Goal: Task Accomplishment & Management: Use online tool/utility

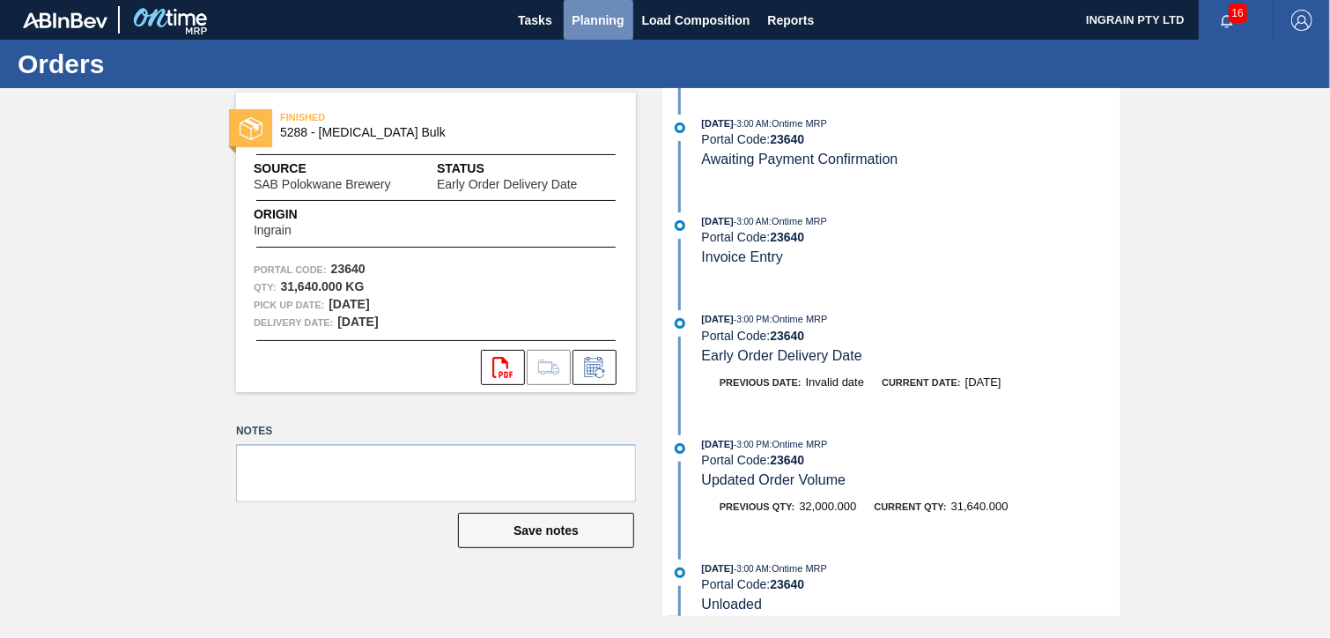
click at [601, 19] on span "Planning" at bounding box center [599, 20] width 52 height 21
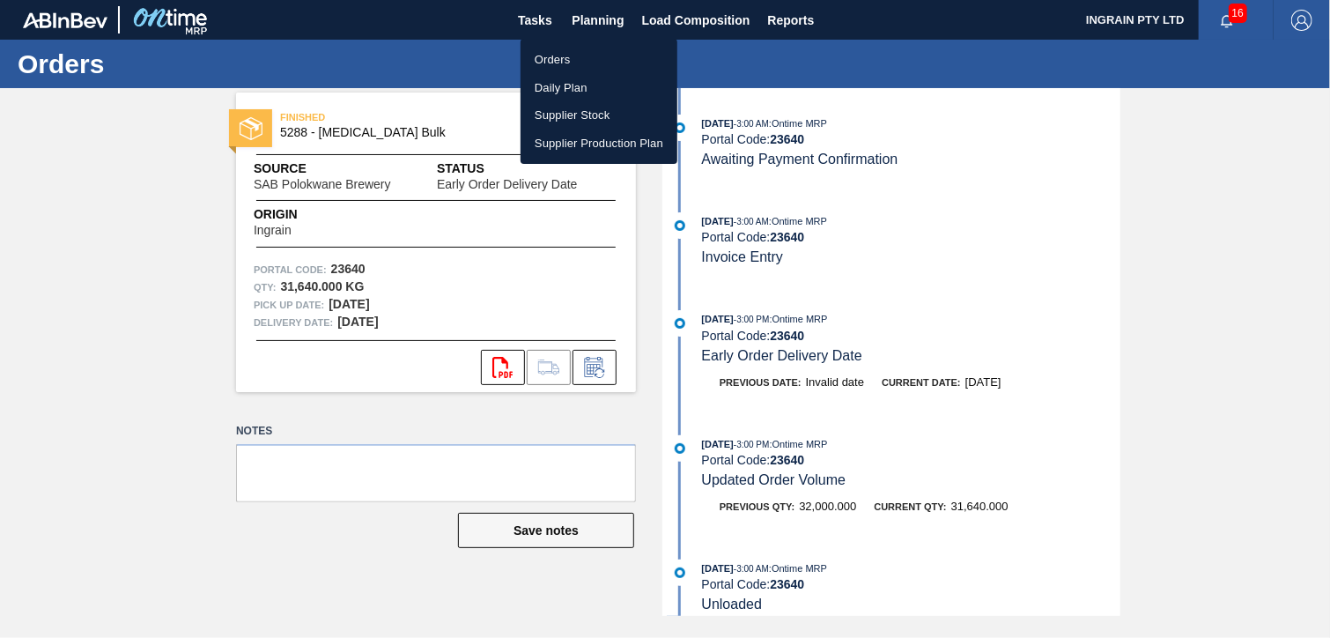
click at [587, 53] on li "Orders" at bounding box center [599, 60] width 157 height 28
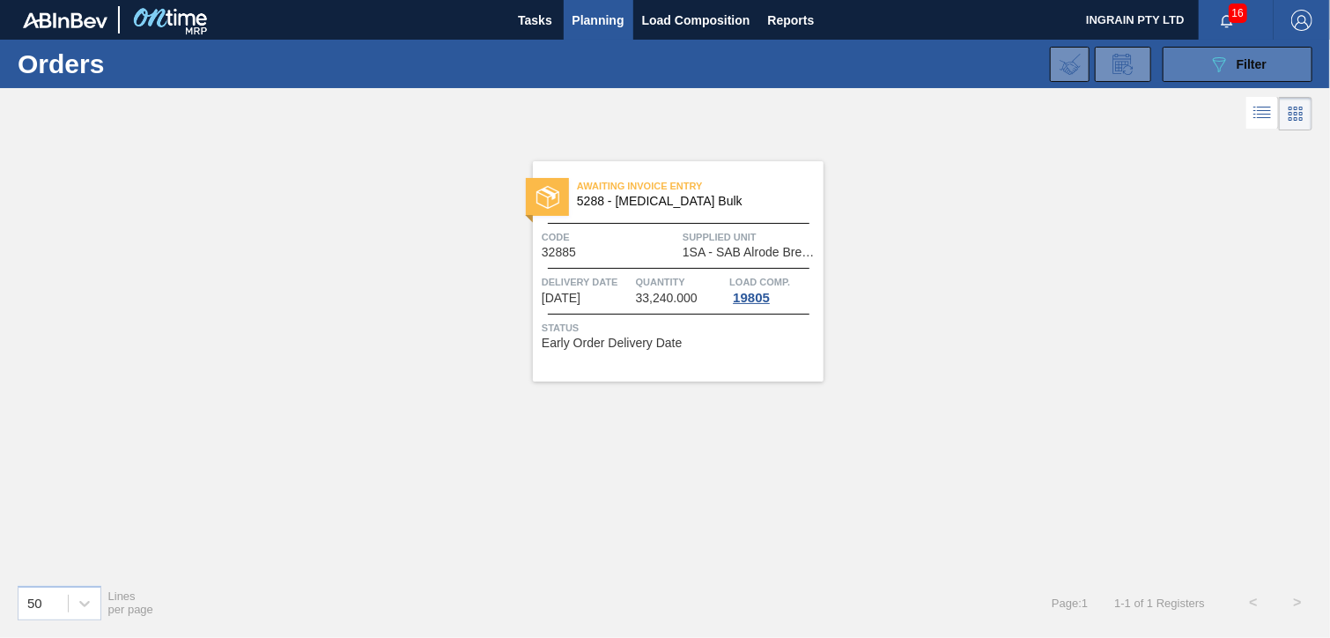
click at [1212, 54] on icon "089F7B8B-B2A5-4AFE-B5C0-19BA573D28AC" at bounding box center [1219, 64] width 21 height 21
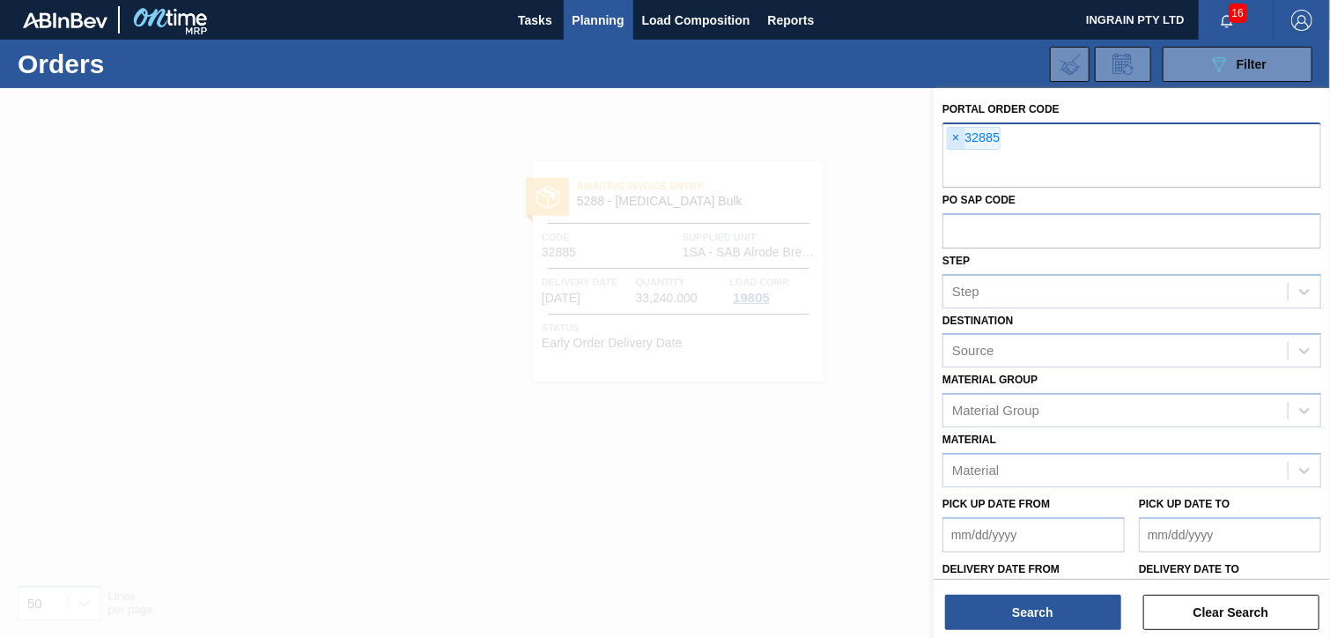
click at [953, 137] on span "×" at bounding box center [956, 138] width 17 height 21
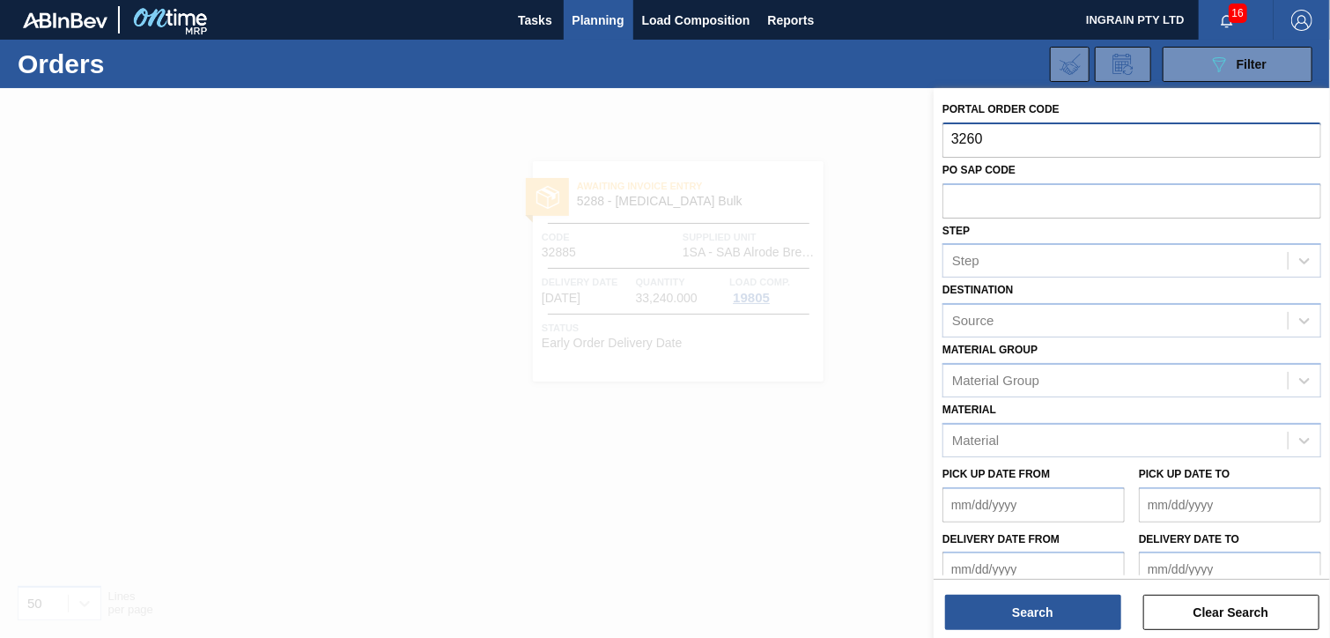
type input "32604"
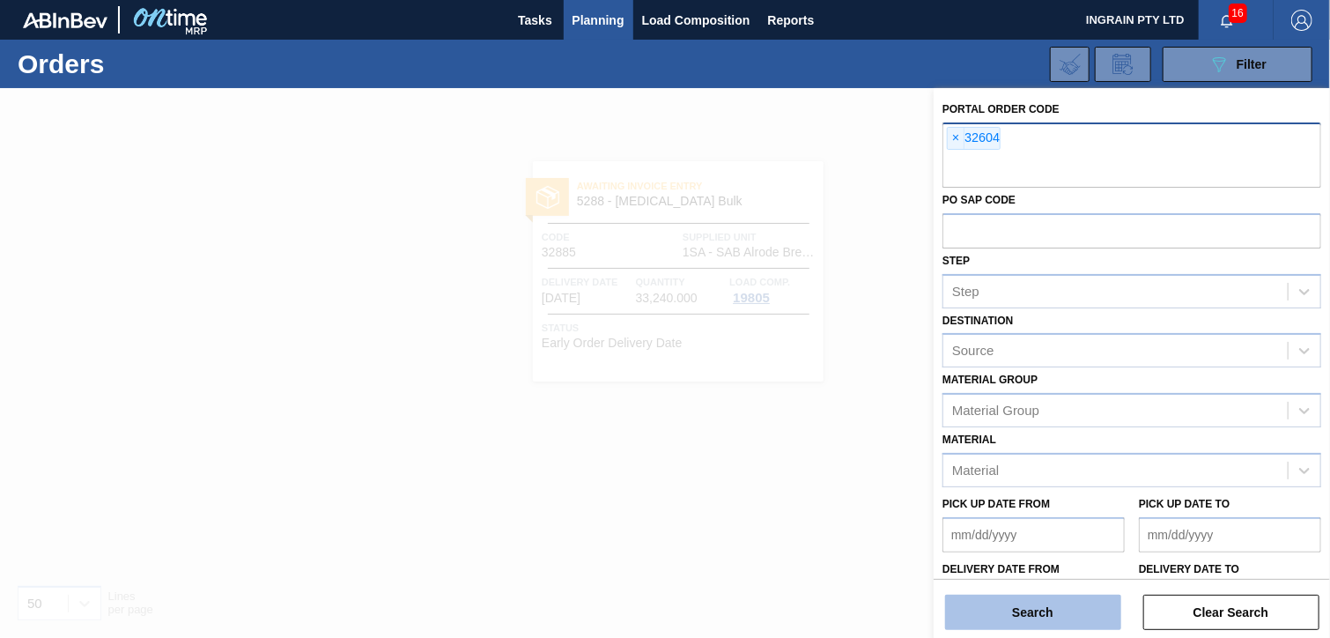
click at [1029, 605] on button "Search" at bounding box center [1033, 612] width 176 height 35
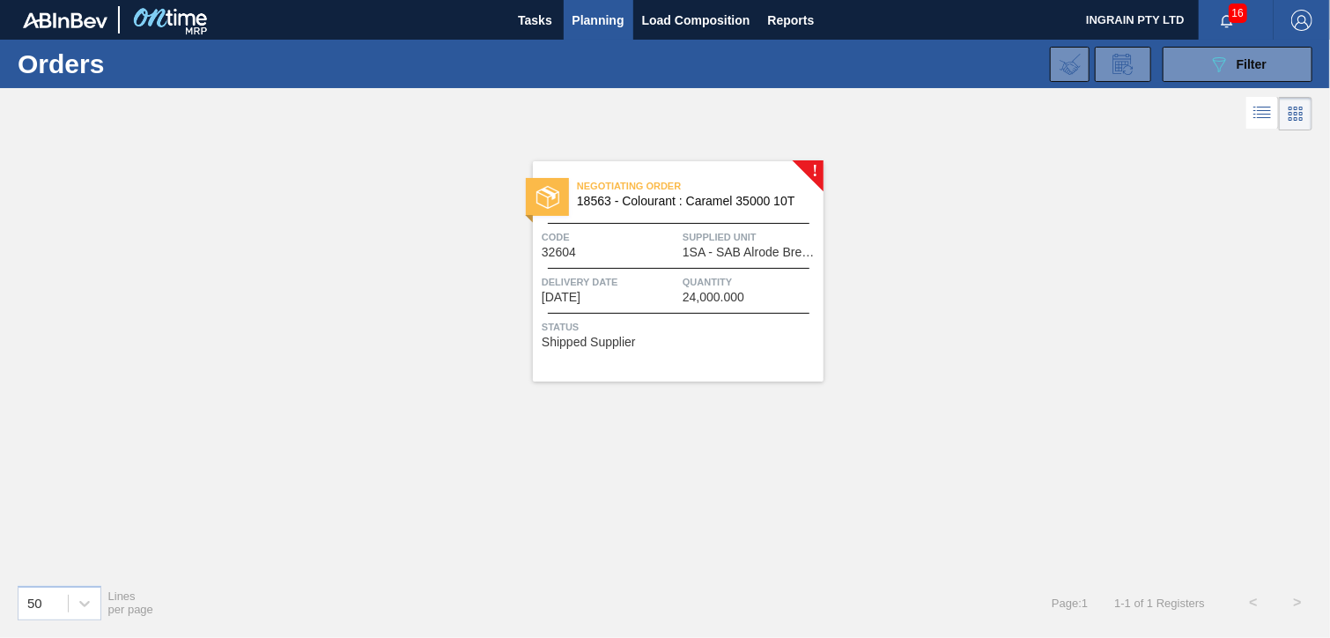
click at [716, 228] on span "Supplied Unit" at bounding box center [751, 237] width 137 height 18
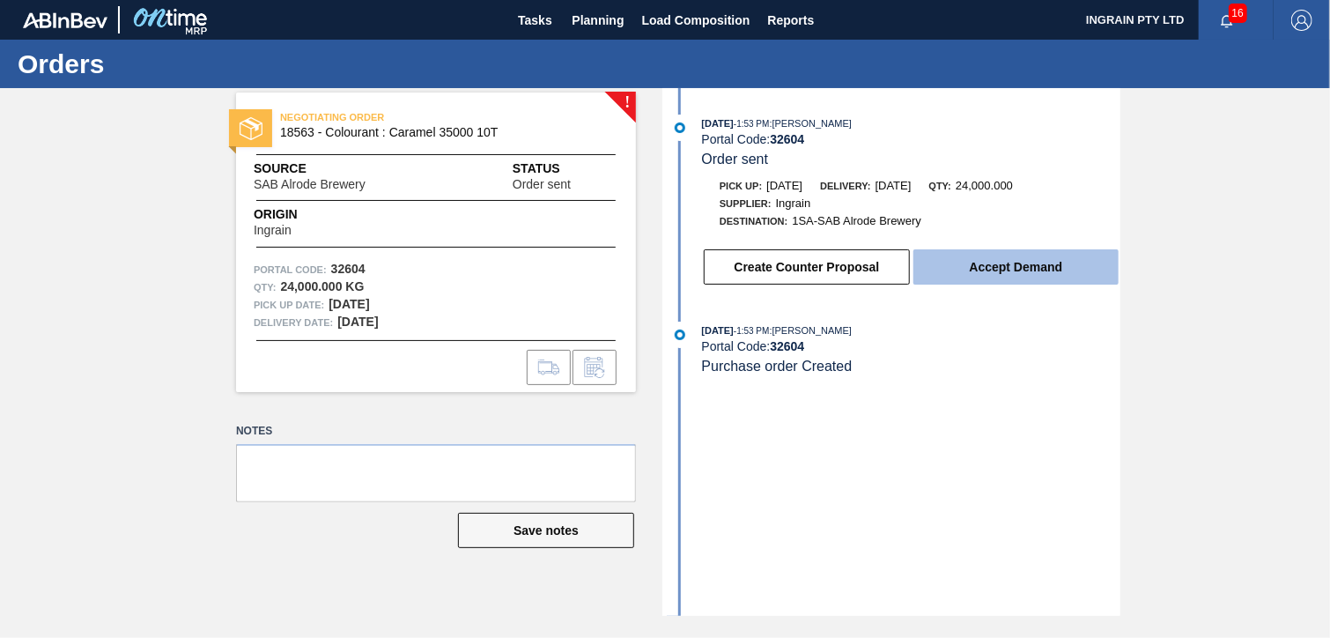
click at [1051, 265] on button "Accept Demand" at bounding box center [1015, 266] width 205 height 35
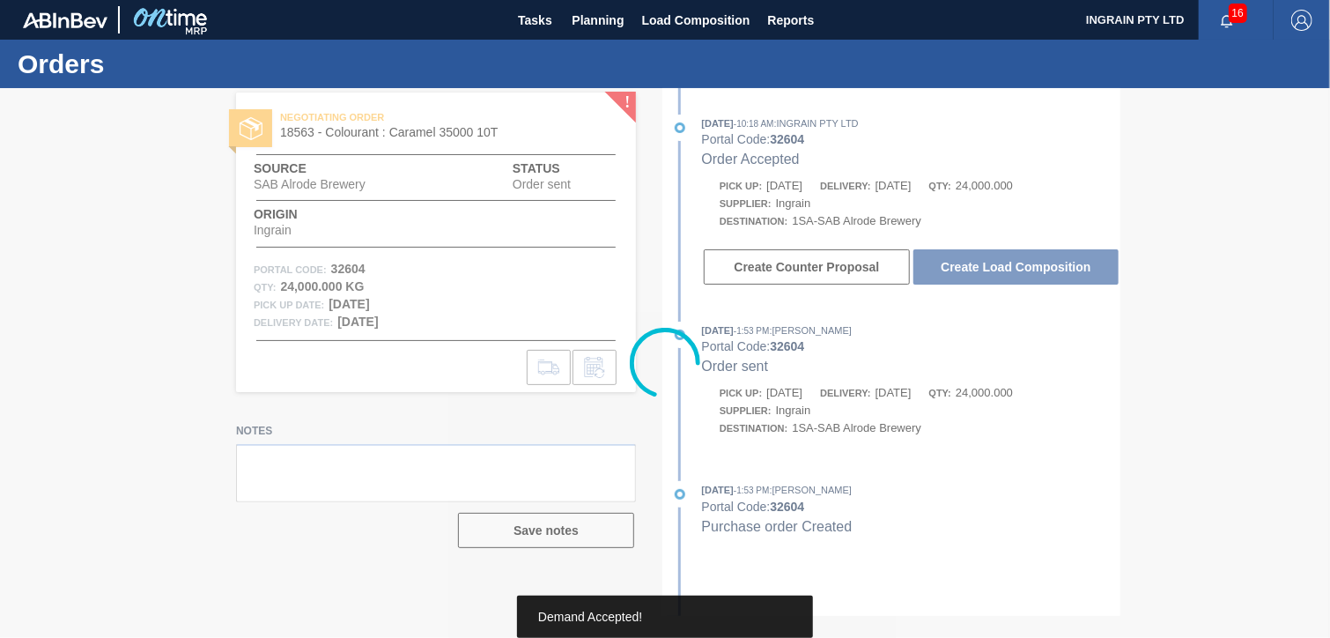
click at [1051, 265] on div at bounding box center [665, 363] width 1330 height 550
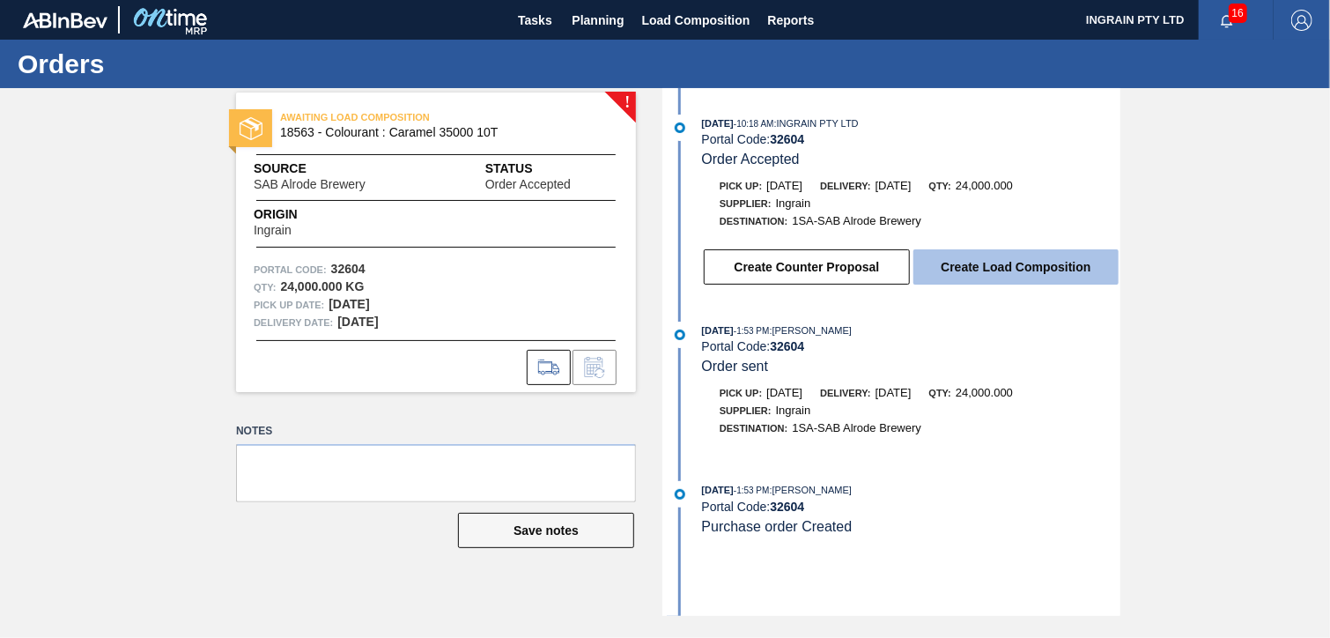
click at [1053, 270] on button "Create Load Composition" at bounding box center [1015, 266] width 205 height 35
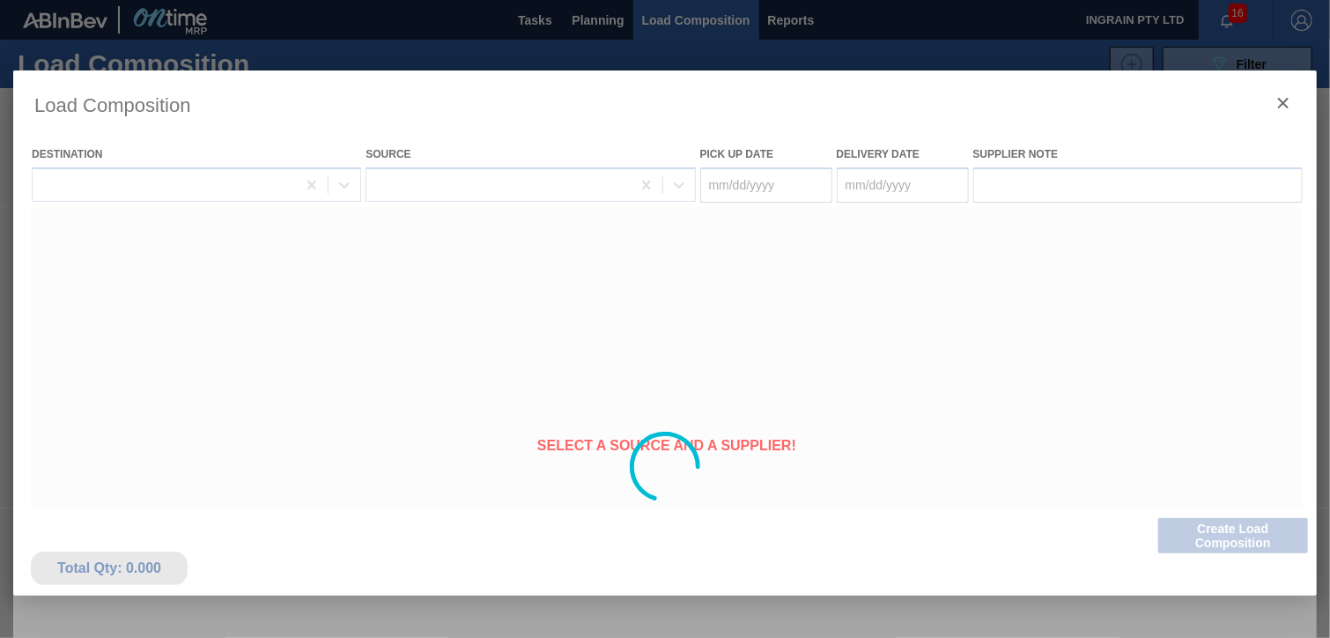
type Date "[DATE]"
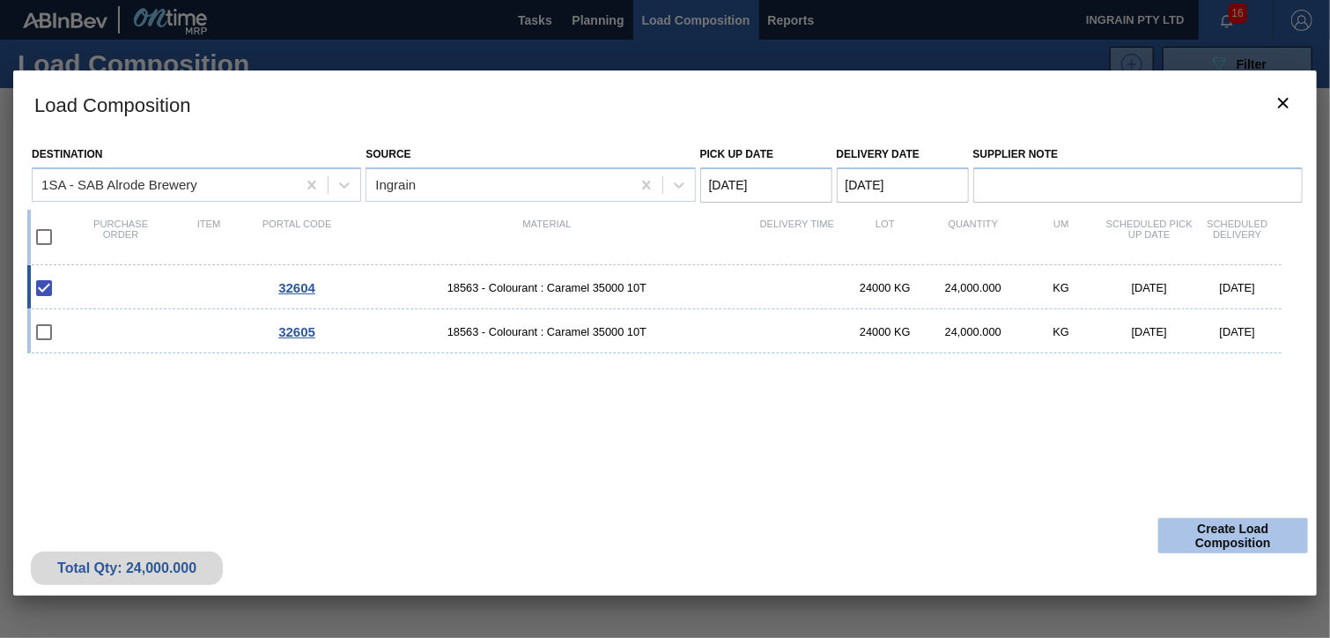
click at [1196, 542] on button "Create Load Composition" at bounding box center [1233, 535] width 150 height 35
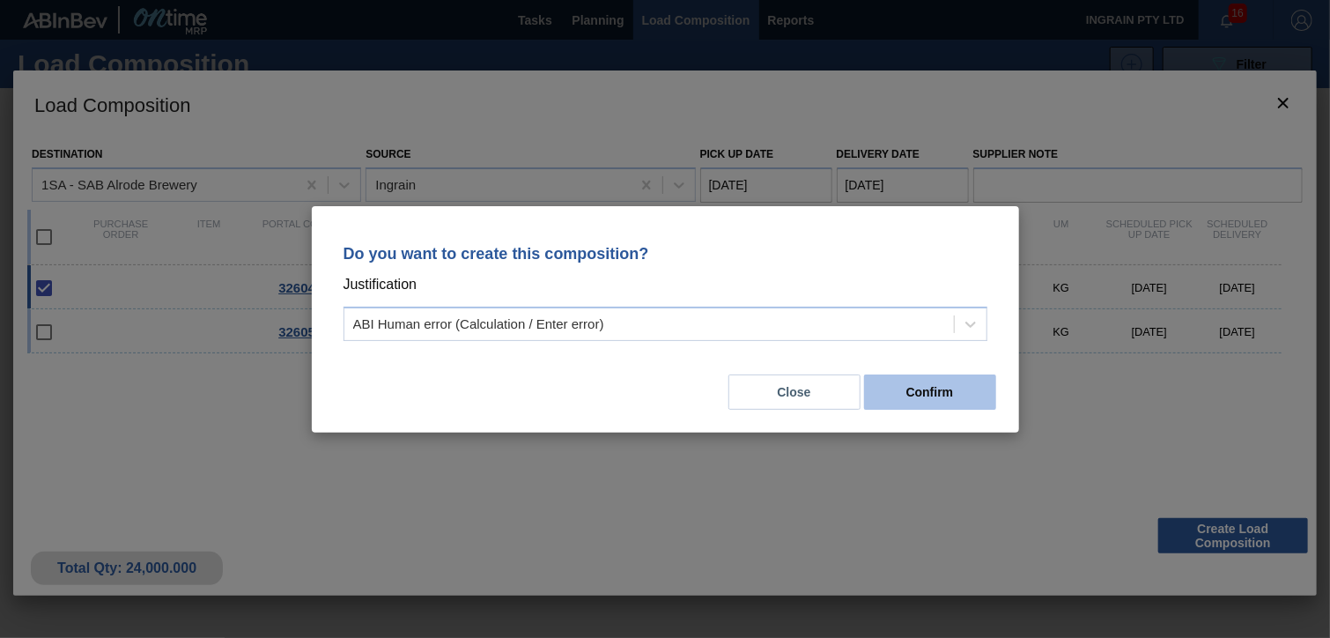
click at [955, 380] on button "Confirm" at bounding box center [930, 391] width 132 height 35
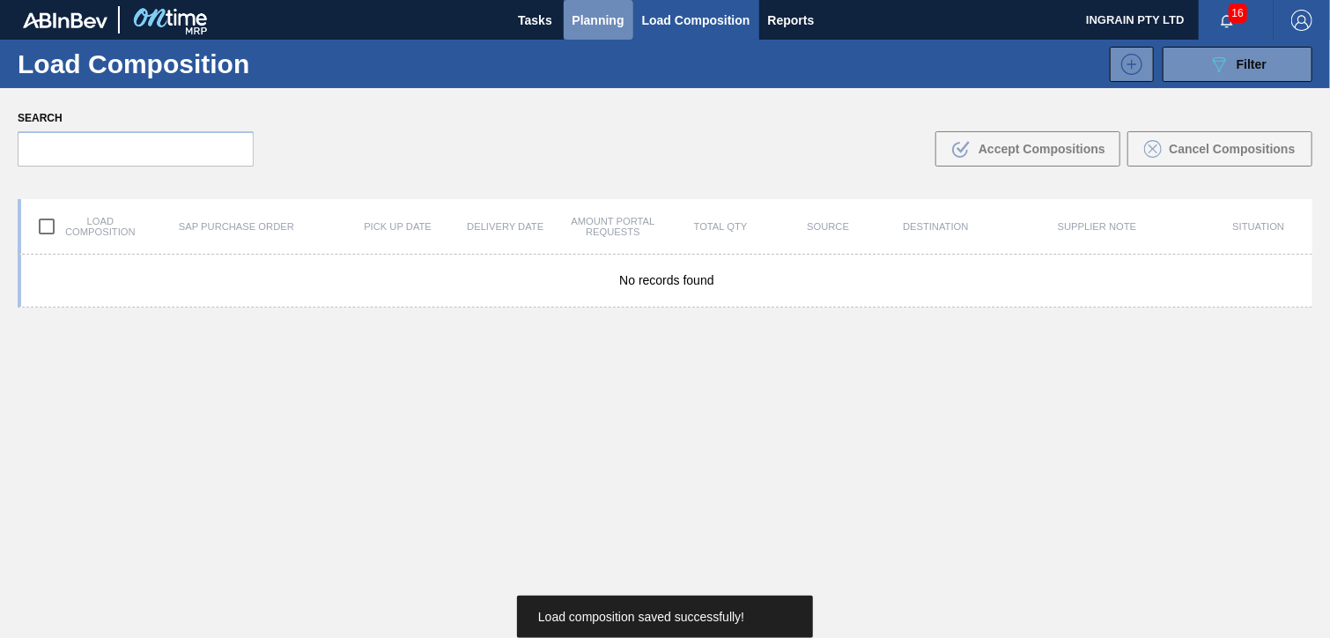
click at [592, 21] on span "Planning" at bounding box center [599, 20] width 52 height 21
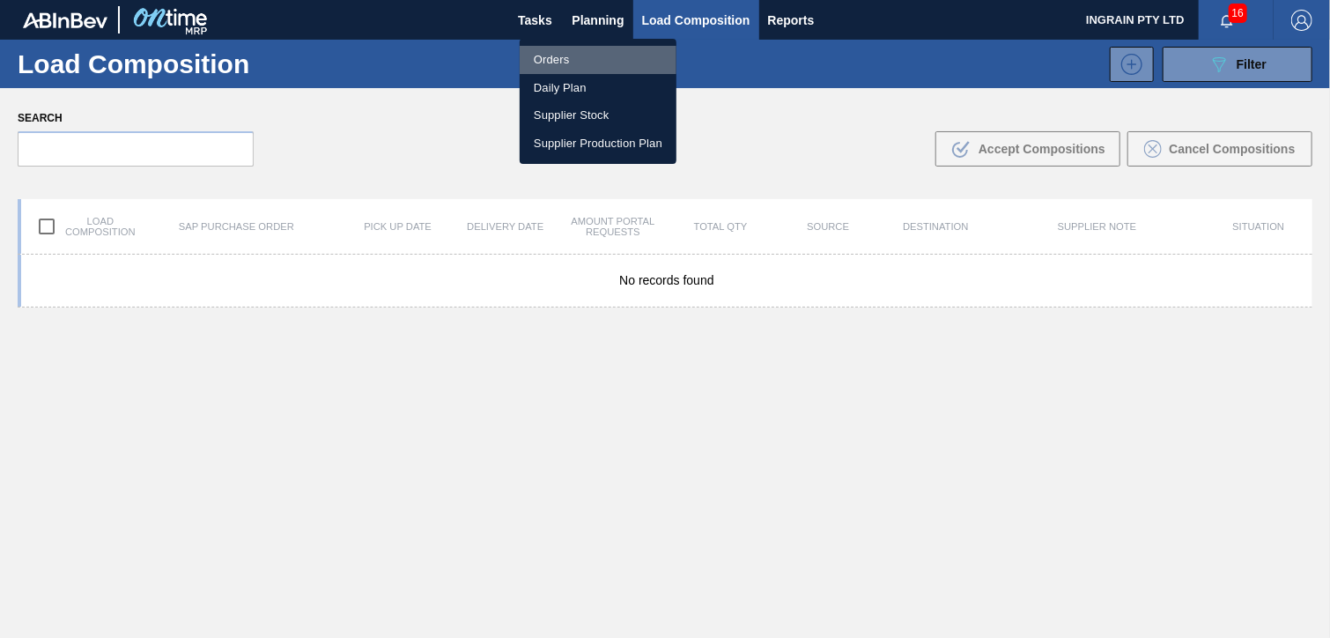
click at [561, 54] on li "Orders" at bounding box center [598, 60] width 157 height 28
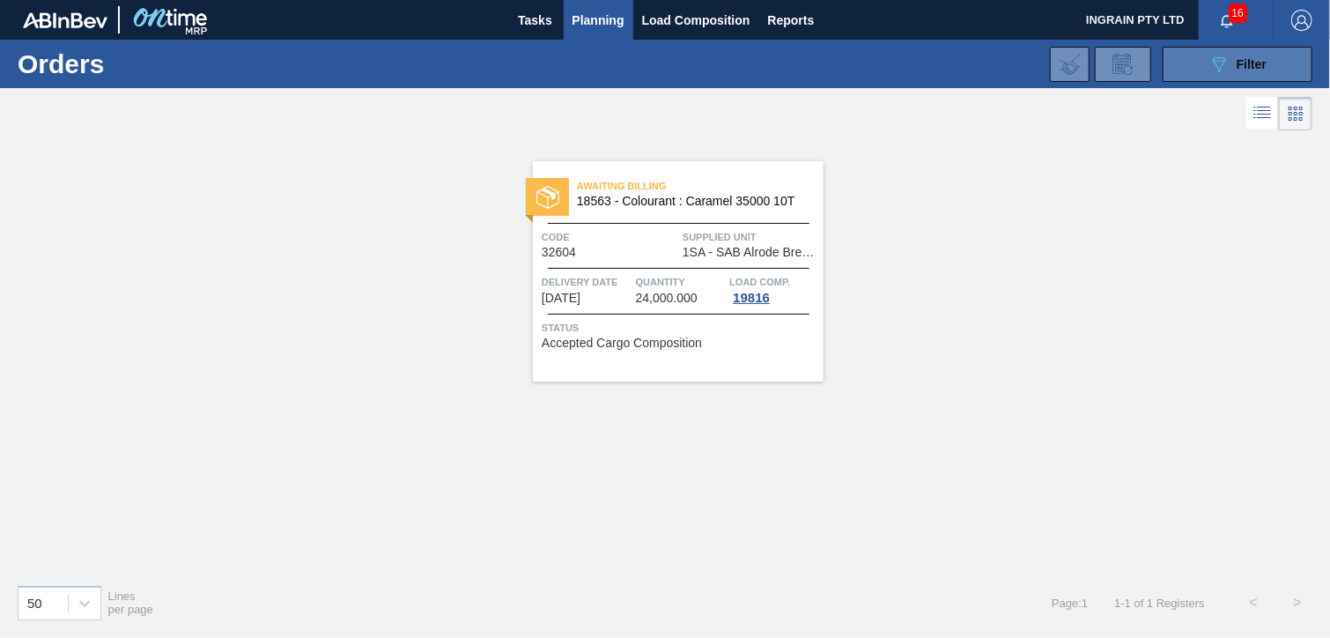
click at [1211, 70] on icon "089F7B8B-B2A5-4AFE-B5C0-19BA573D28AC" at bounding box center [1219, 64] width 21 height 21
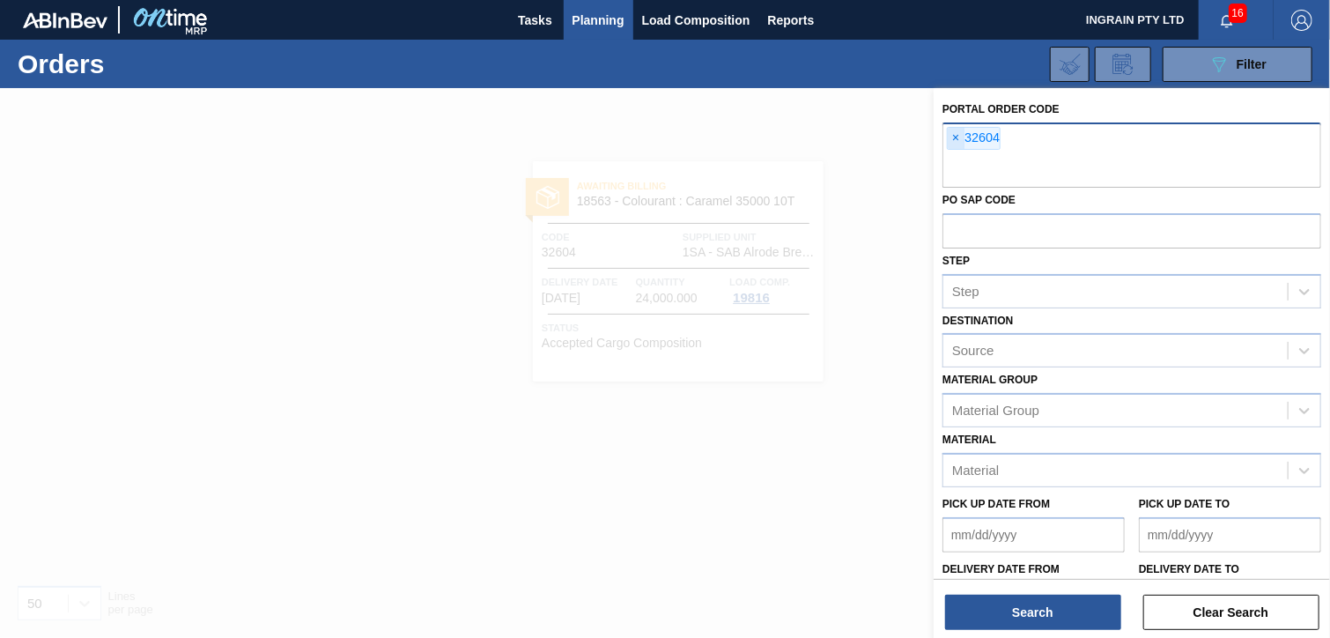
click at [958, 135] on span "×" at bounding box center [956, 138] width 17 height 21
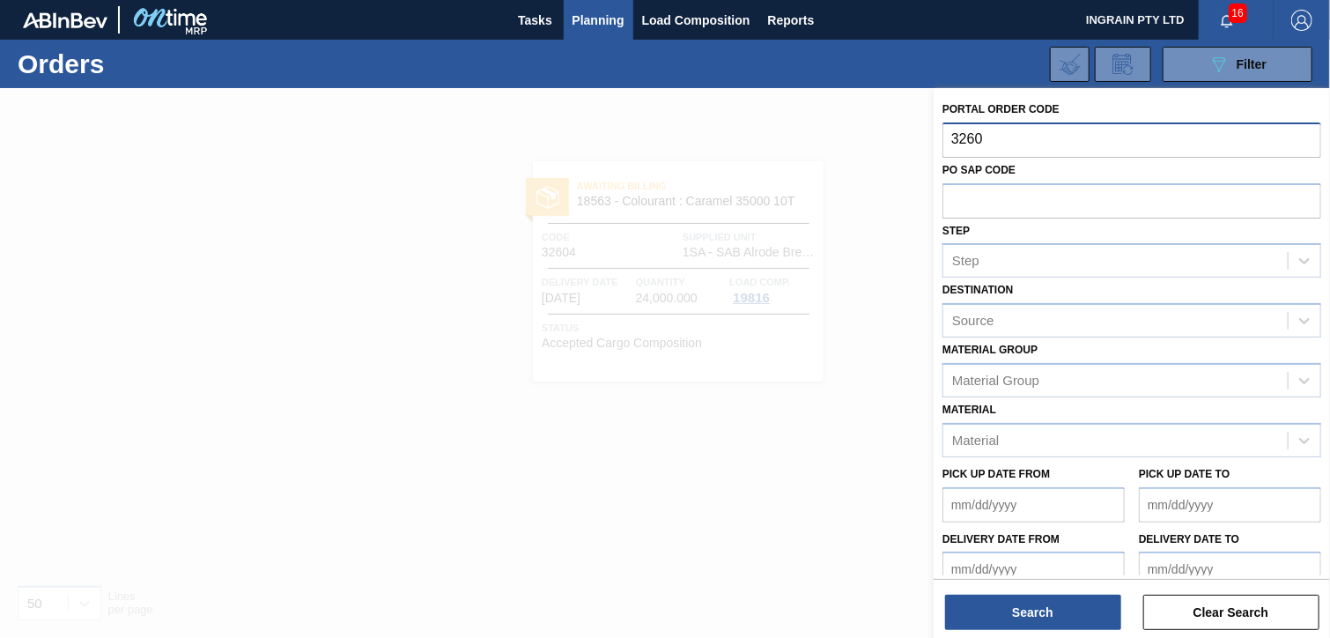
type input "32605"
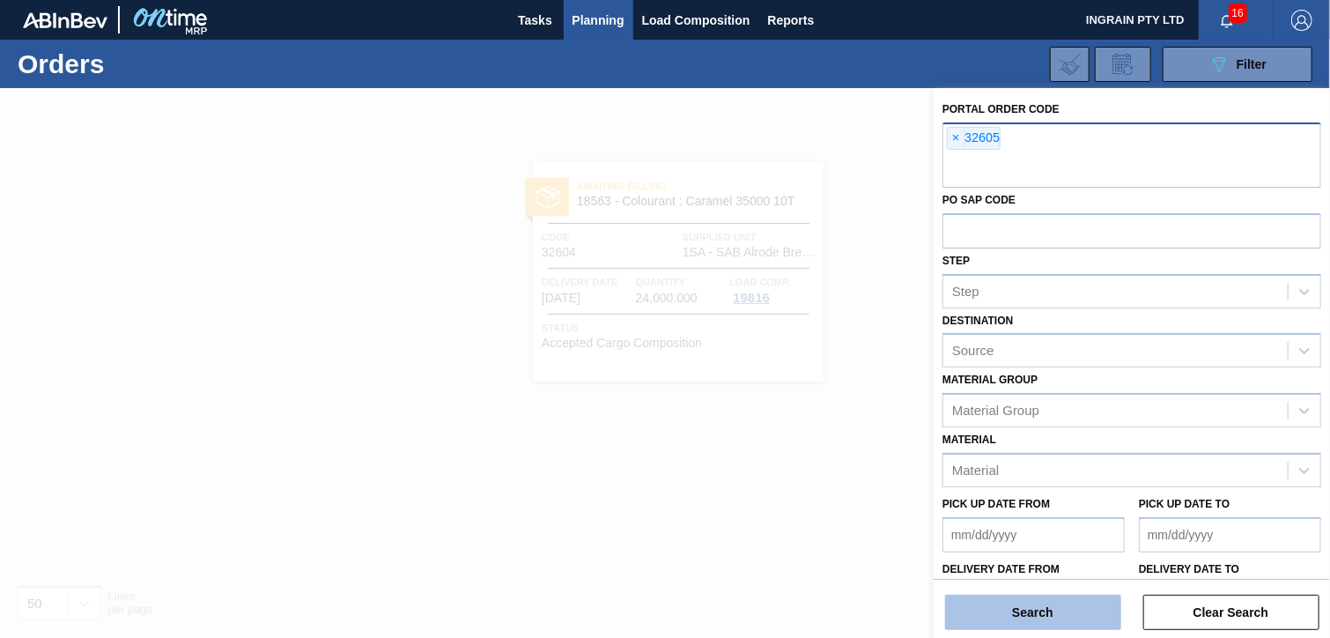
click at [1010, 608] on button "Search" at bounding box center [1033, 612] width 176 height 35
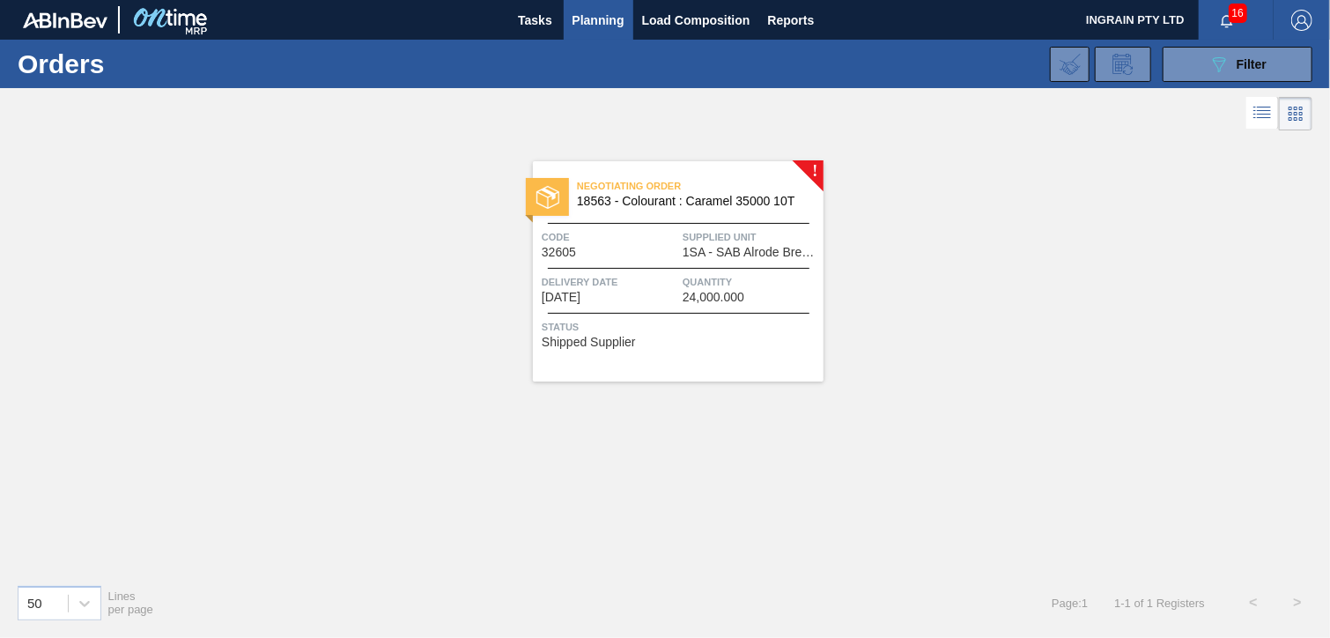
click at [705, 196] on span "18563 - Colourant : Caramel 35000 10T" at bounding box center [693, 201] width 233 height 13
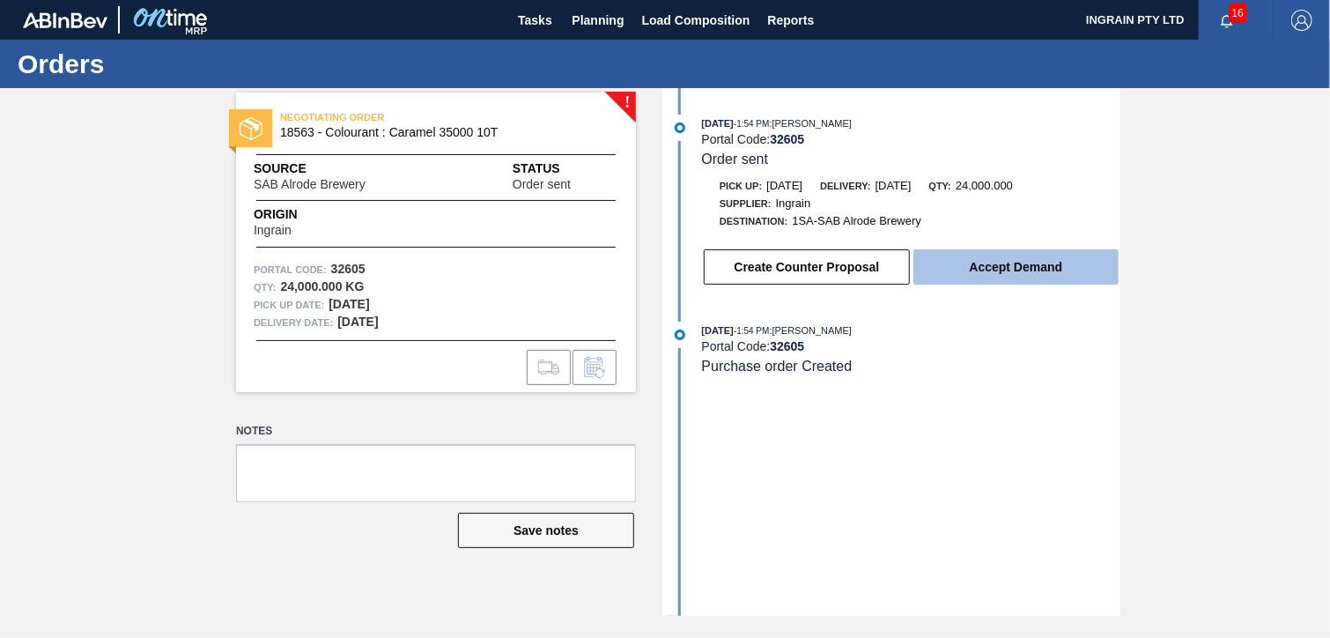
click at [994, 267] on button "Accept Demand" at bounding box center [1015, 266] width 205 height 35
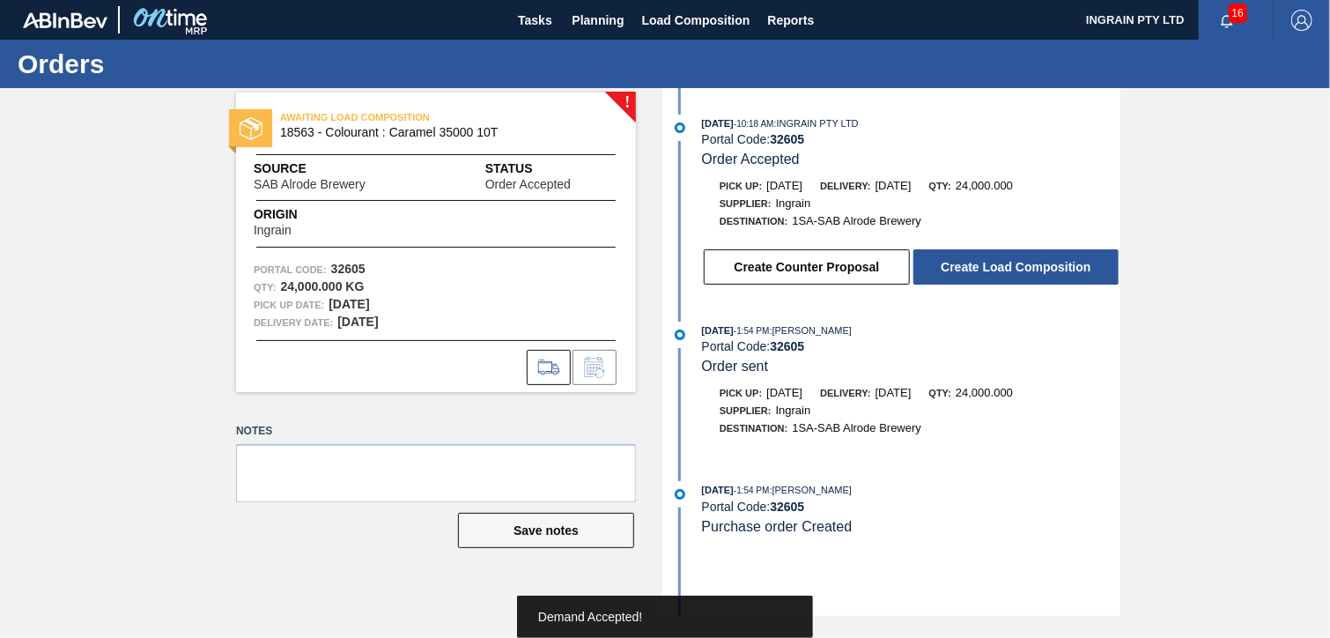
click at [994, 267] on button "Create Load Composition" at bounding box center [1015, 266] width 205 height 35
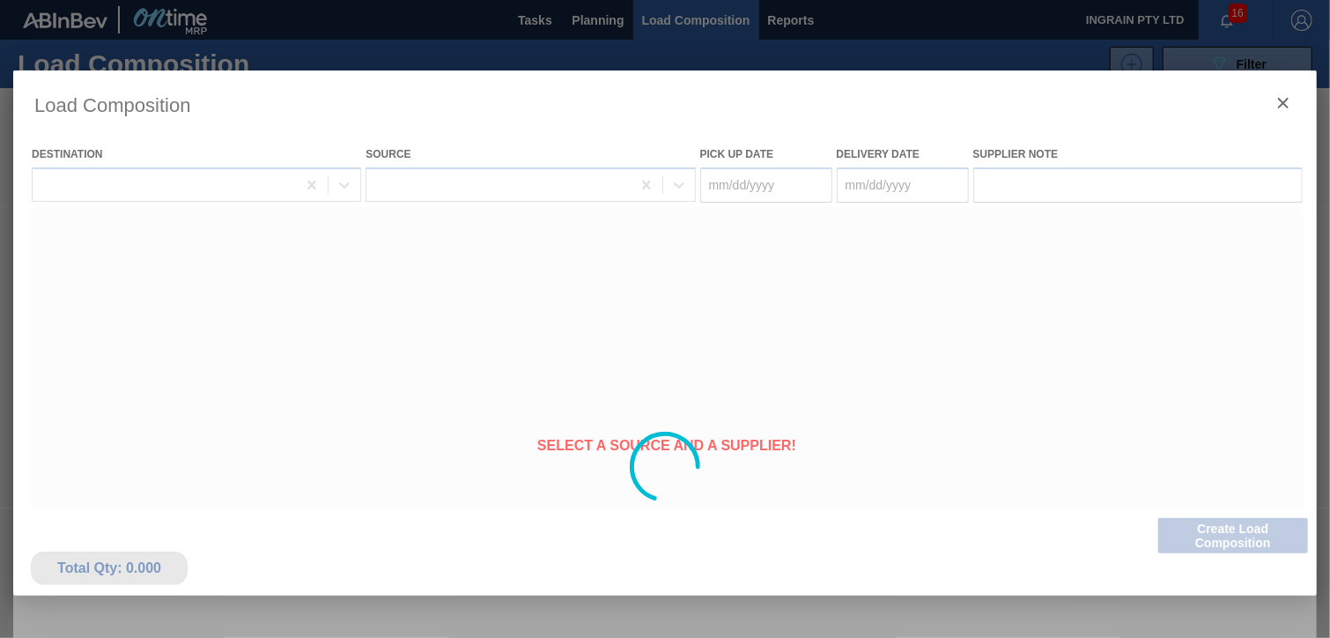
type Date "[DATE]"
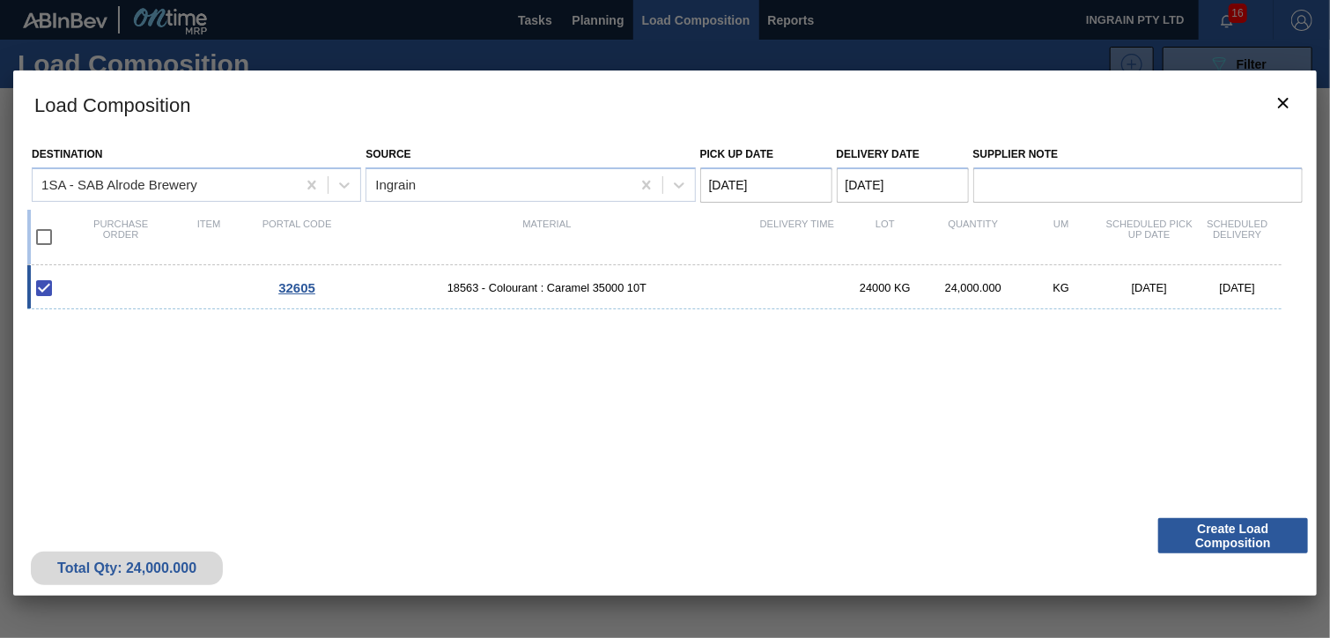
click at [1219, 535] on button "Create Load Composition" at bounding box center [1233, 535] width 150 height 35
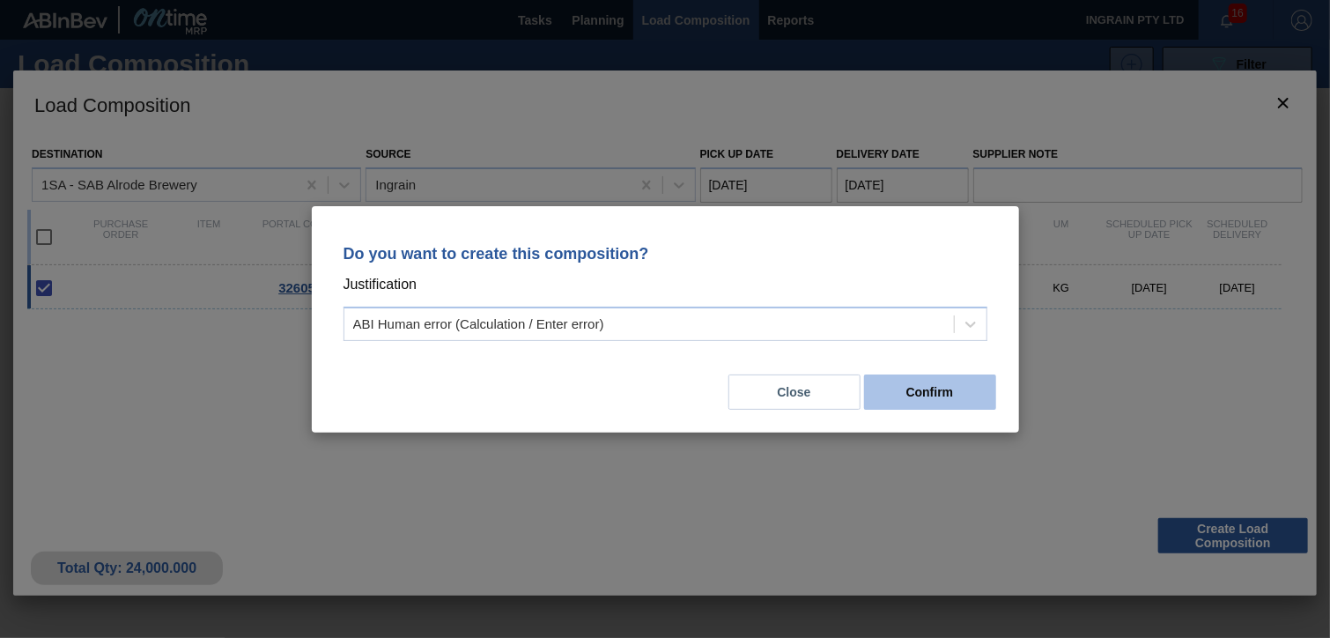
click at [932, 399] on button "Confirm" at bounding box center [930, 391] width 132 height 35
